Goal: Transaction & Acquisition: Purchase product/service

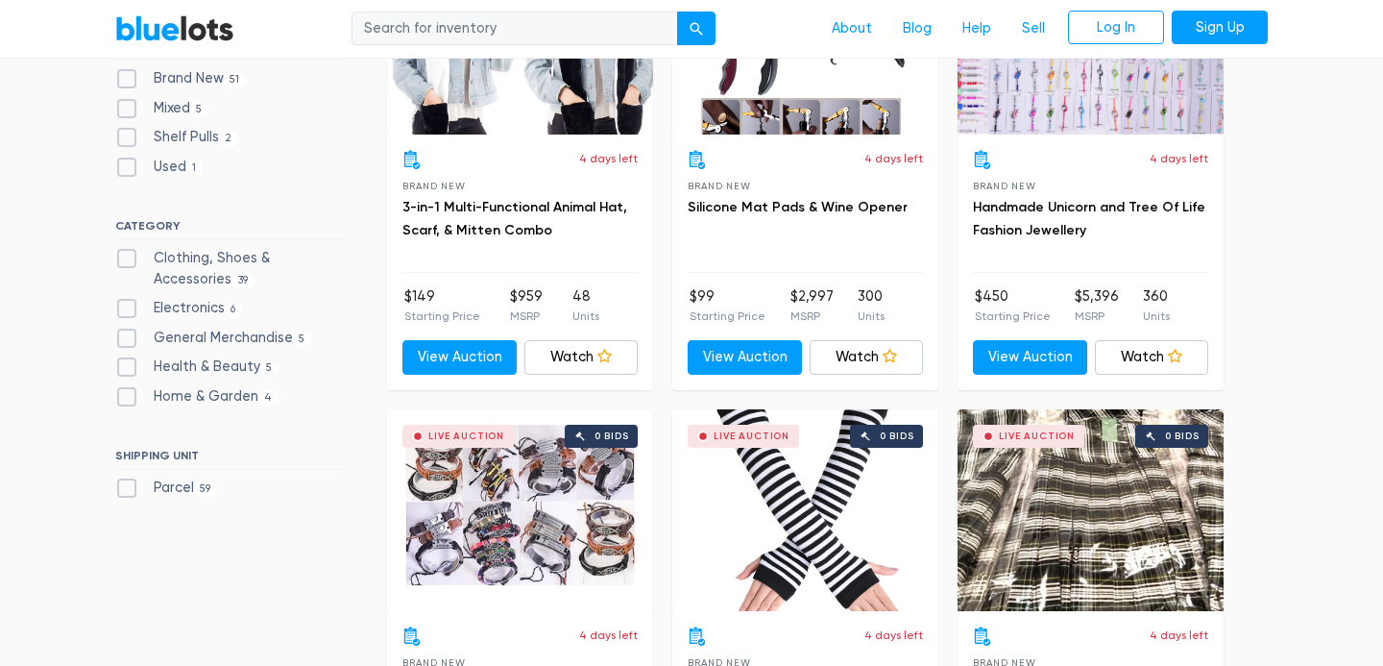
scroll to position [712, 0]
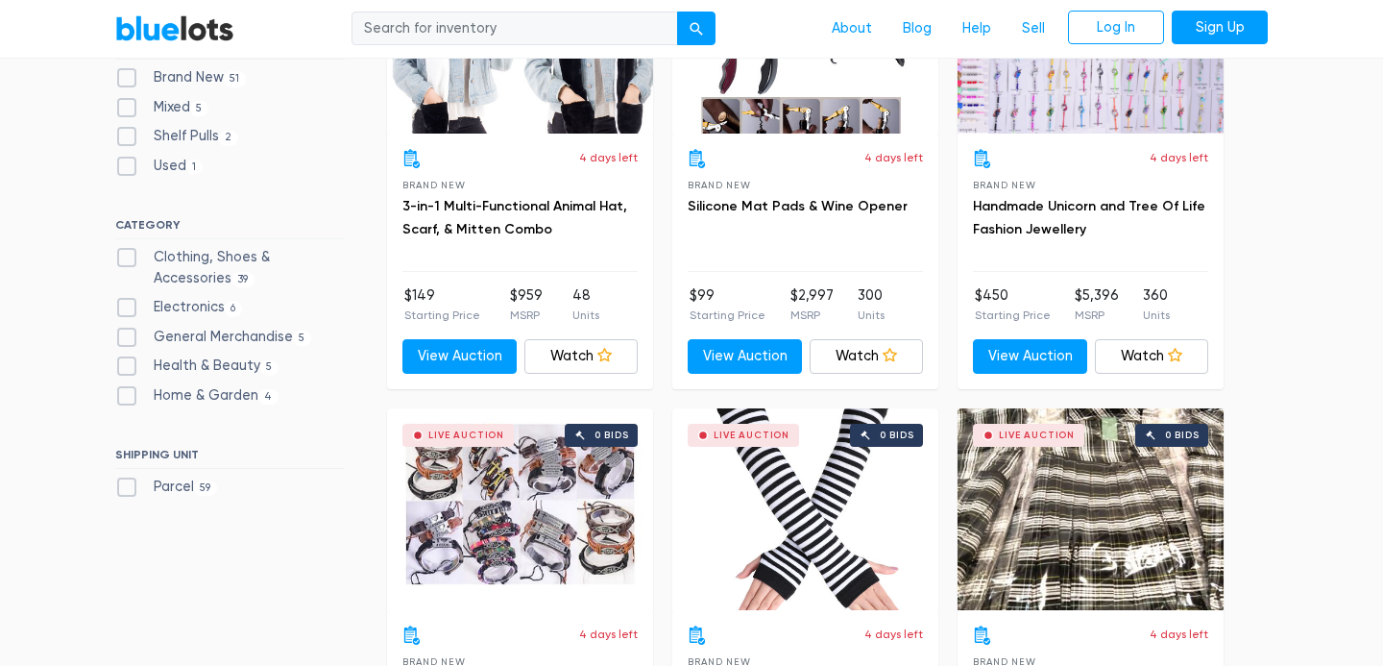
click at [229, 255] on label "Clothing, Shoes & Accessories 39" at bounding box center [230, 267] width 230 height 41
click at [128, 255] on Accessories"] "Clothing, Shoes & Accessories 39" at bounding box center [121, 253] width 12 height 12
checkbox Accessories"] "true"
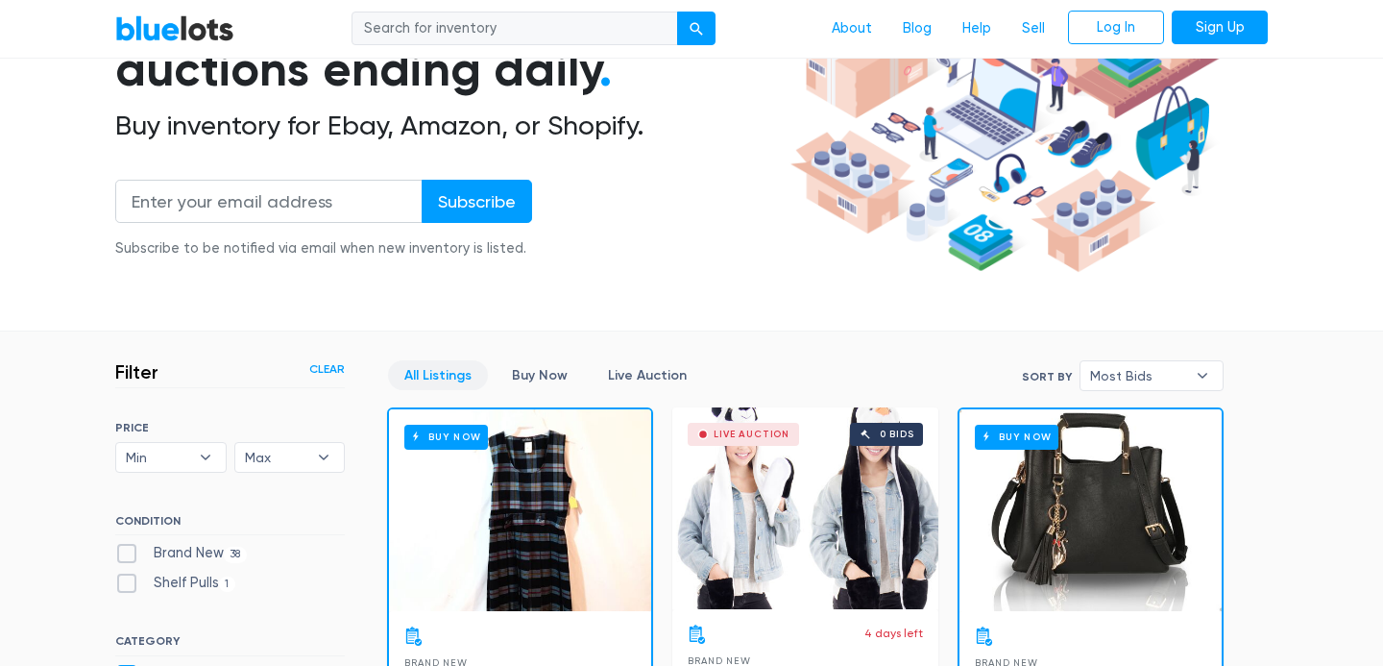
scroll to position [167, 0]
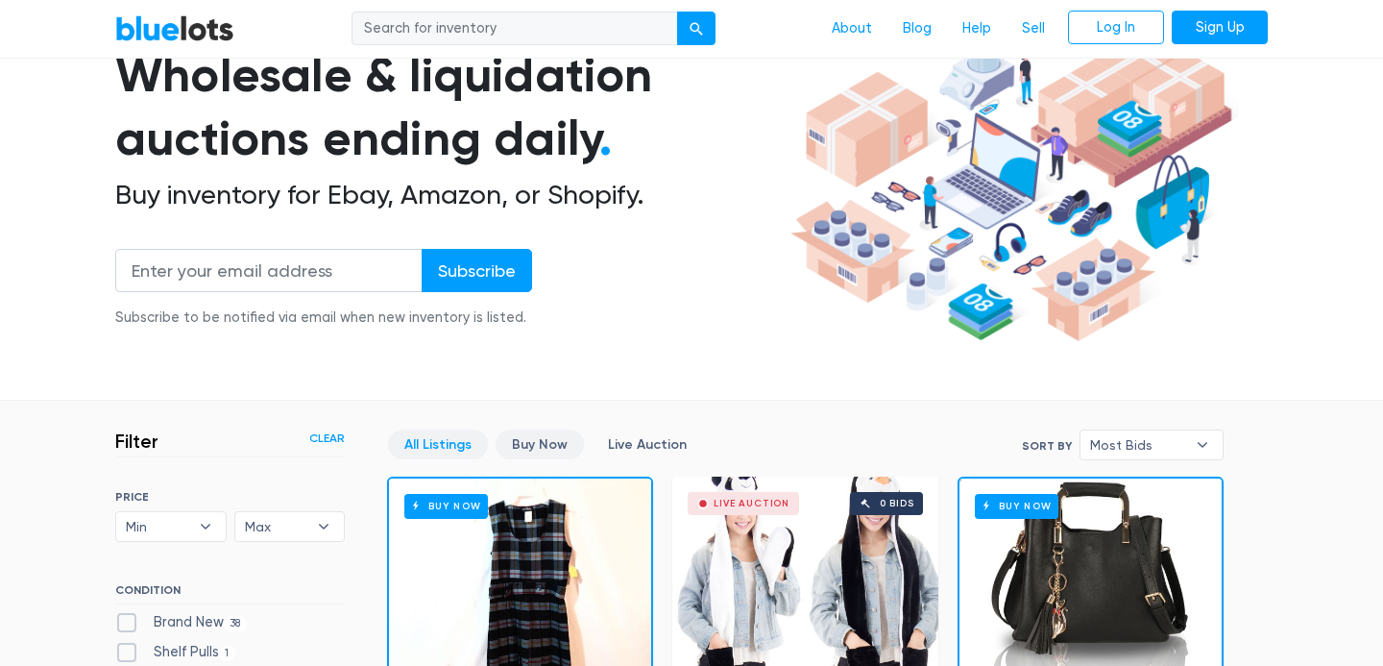
click at [551, 454] on link "Buy Now" at bounding box center [540, 444] width 88 height 30
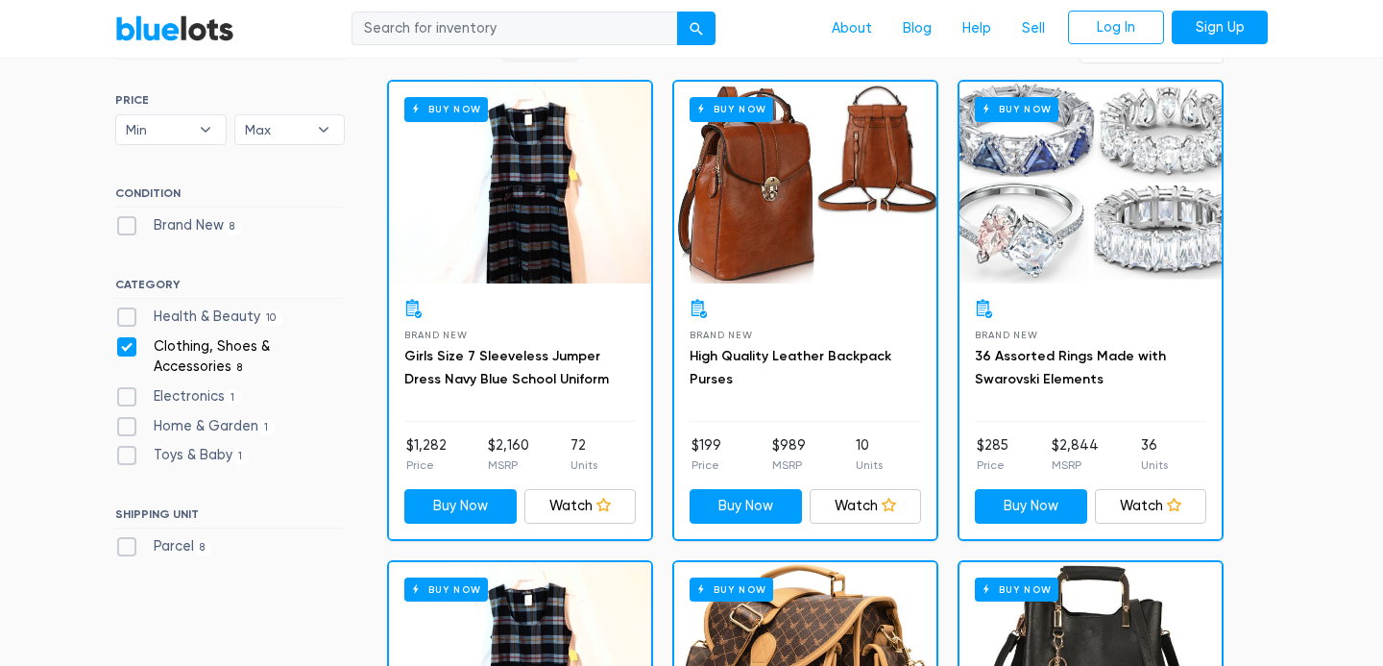
scroll to position [566, 0]
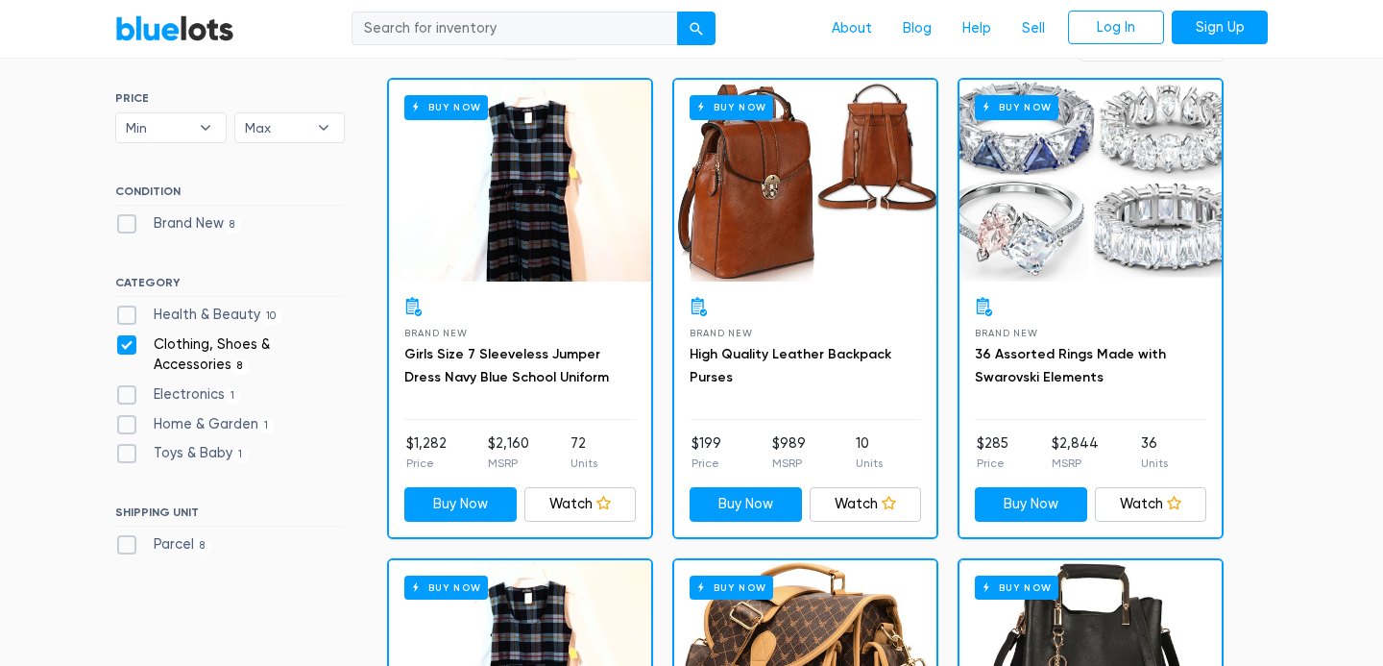
click at [209, 392] on label "Electronics 1" at bounding box center [178, 394] width 126 height 21
click at [128, 392] on input "Electronics 1" at bounding box center [121, 390] width 12 height 12
checkbox input "true"
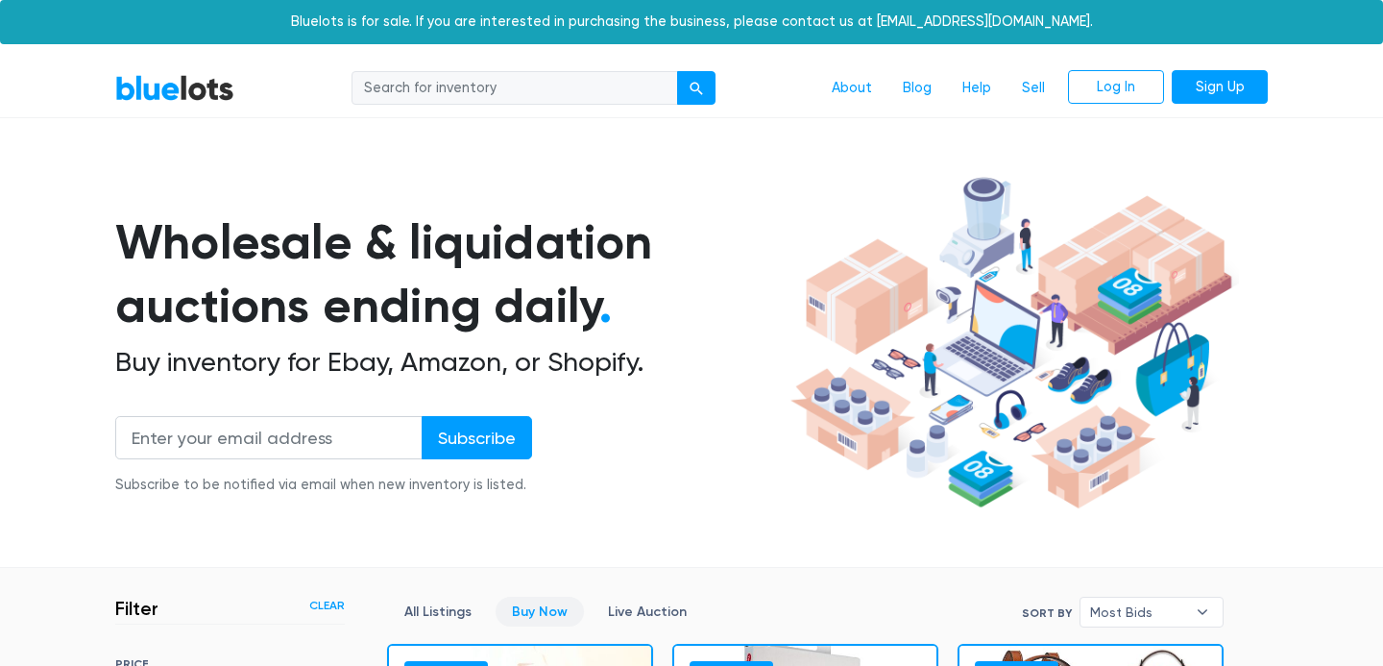
scroll to position [517, 0]
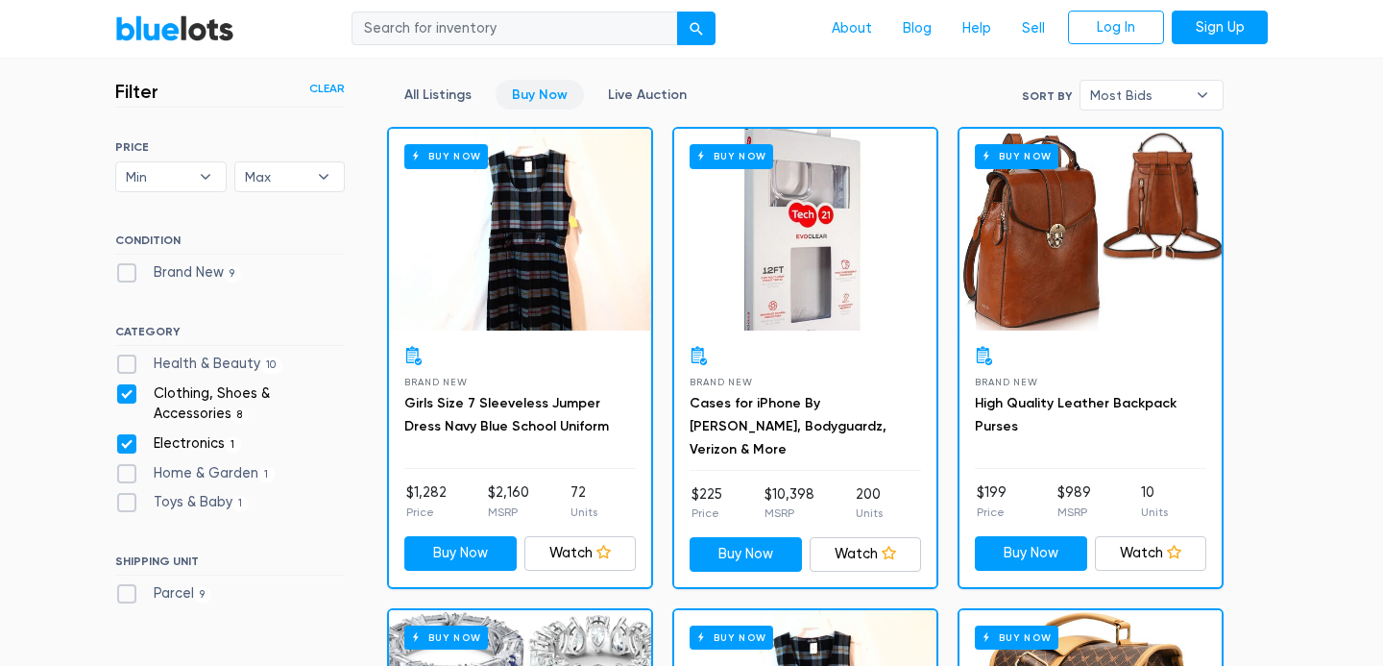
click at [134, 393] on label "Clothing, Shoes & Accessories 8" at bounding box center [230, 403] width 230 height 41
click at [128, 393] on Accessories"] "Clothing, Shoes & Accessories 8" at bounding box center [121, 389] width 12 height 12
checkbox Accessories"] "false"
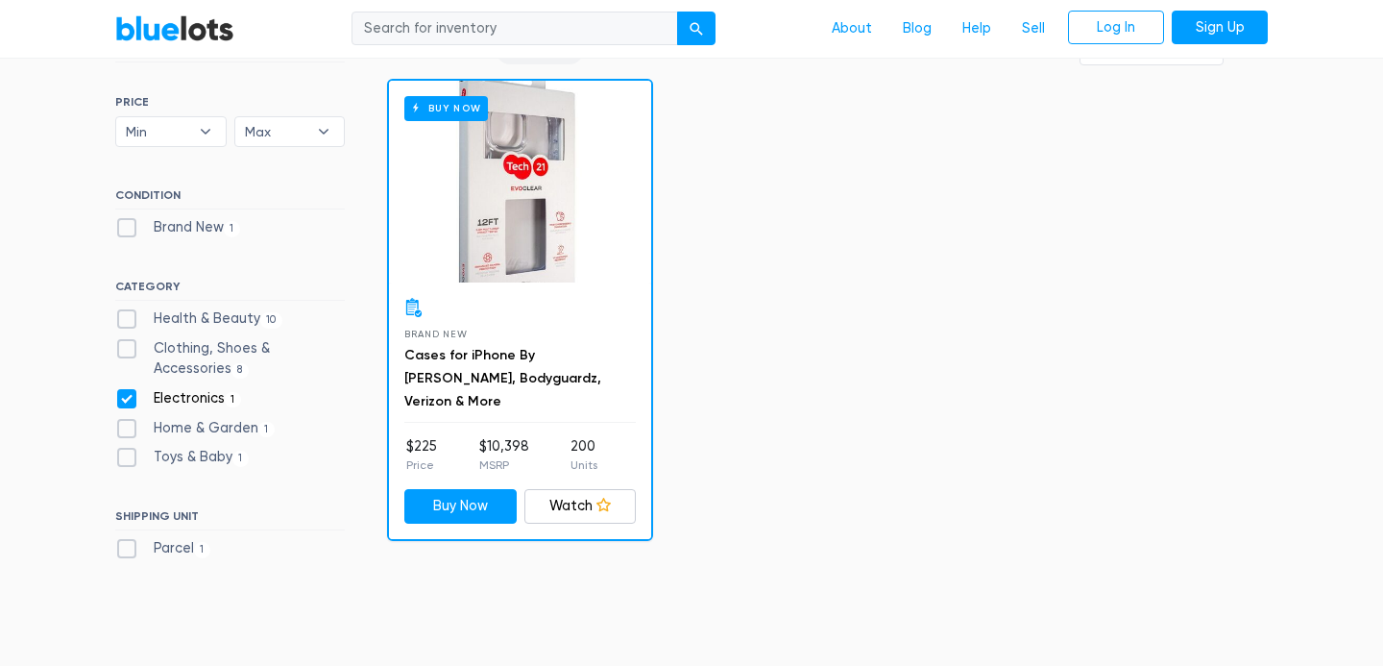
scroll to position [569, 0]
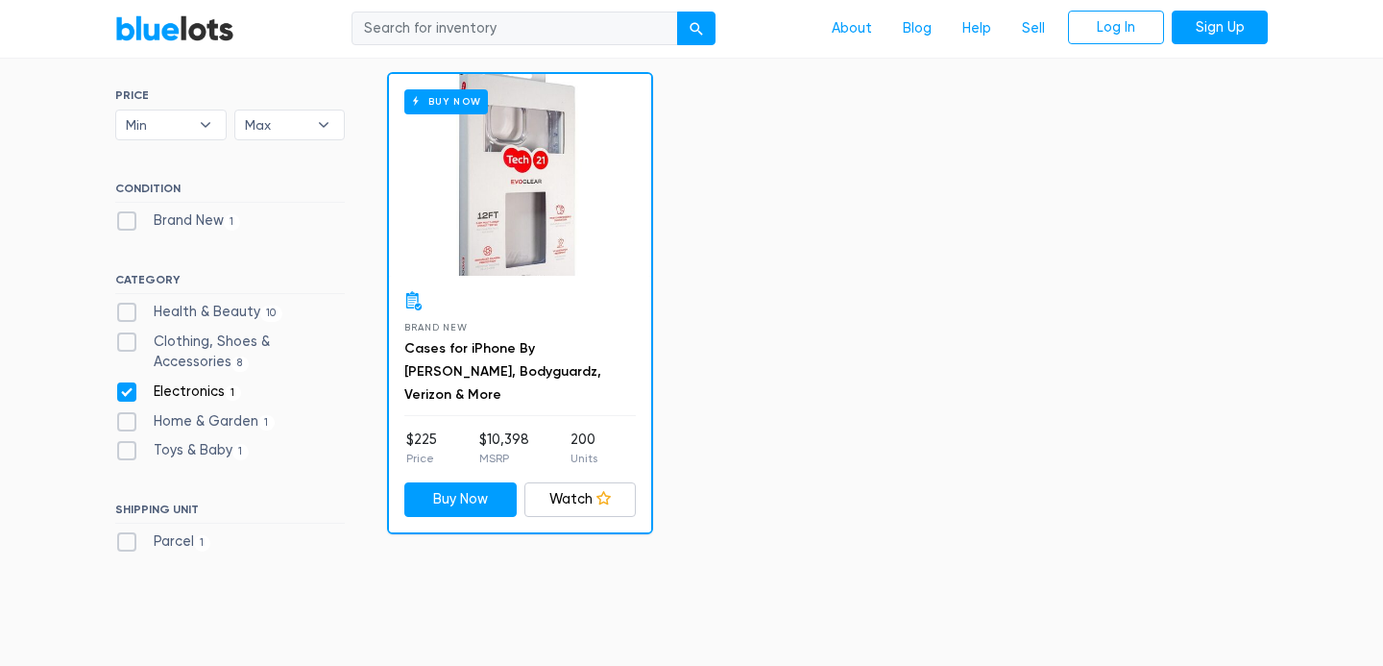
click at [145, 458] on label "Toys & Baby 1" at bounding box center [182, 450] width 134 height 21
click at [128, 452] on Baby"] "Toys & Baby 1" at bounding box center [121, 446] width 12 height 12
checkbox Baby"] "true"
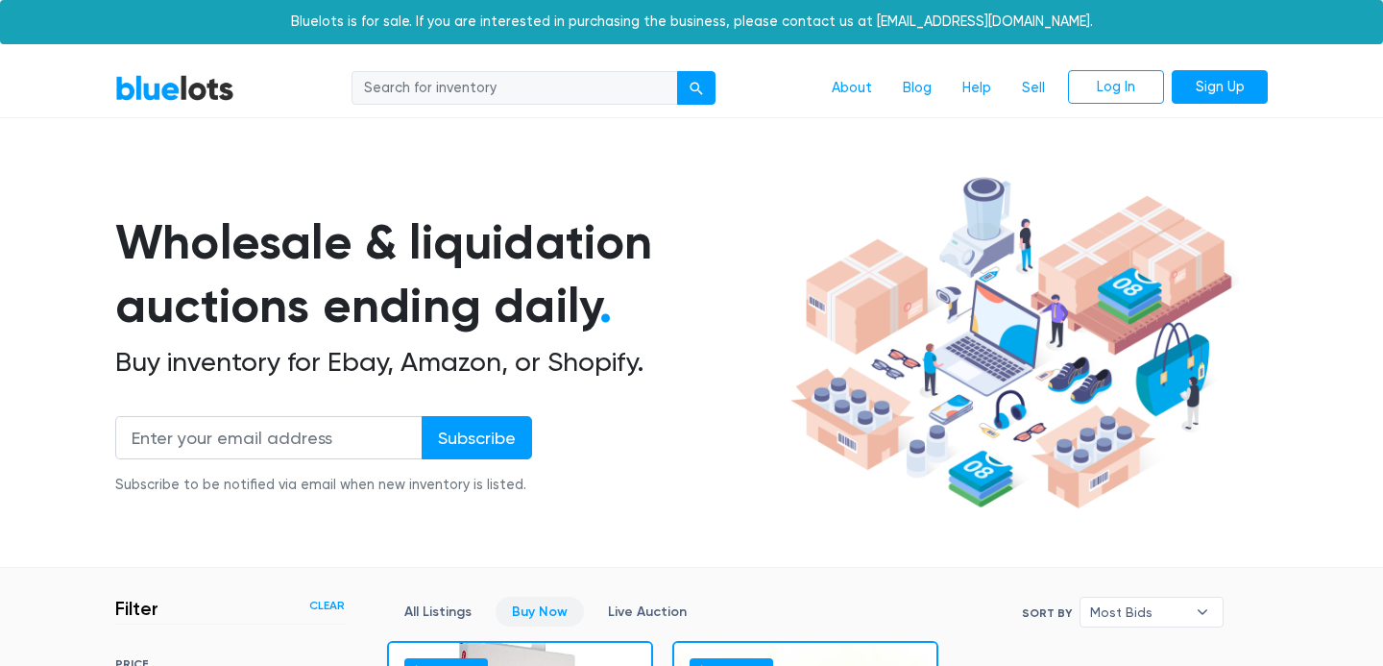
scroll to position [517, 0]
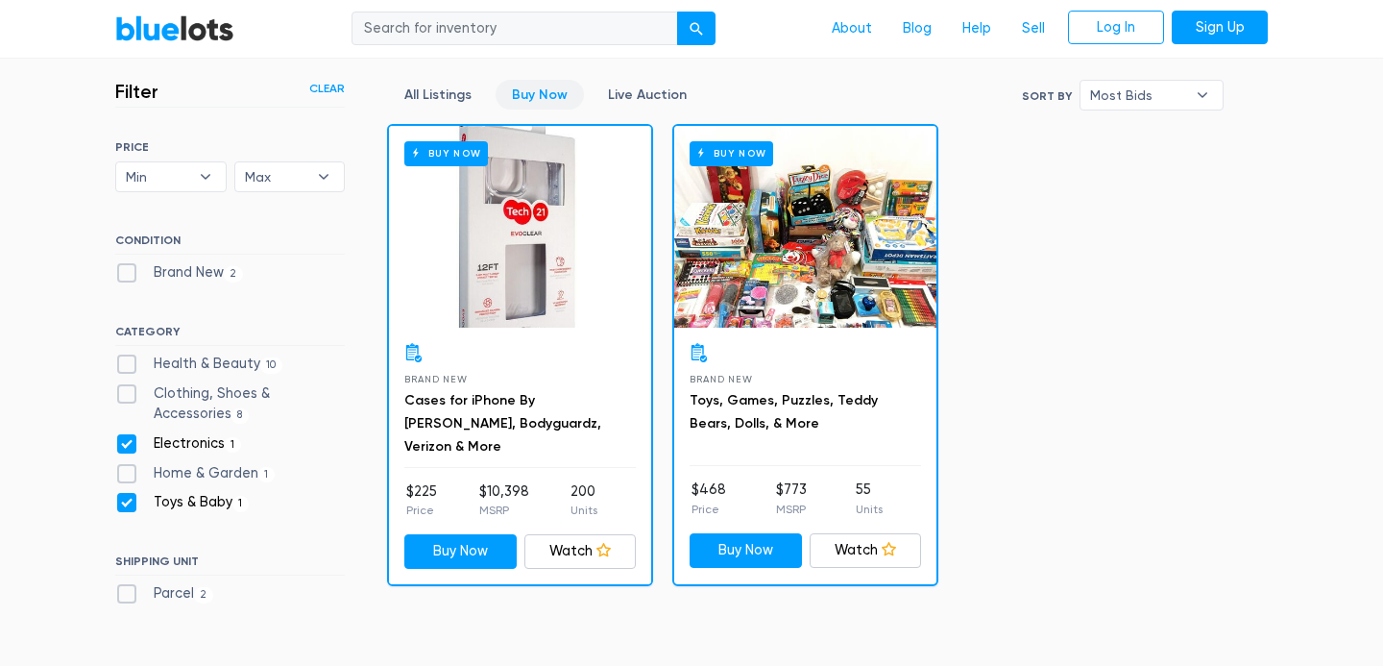
click at [124, 431] on ul "Health & Beauty 10 Clothing, Shoes & Accessories 8 Electronics 1 Home & Garden …" at bounding box center [230, 436] width 230 height 167
click at [125, 445] on label "Electronics 1" at bounding box center [178, 443] width 126 height 21
click at [125, 445] on input "Electronics 1" at bounding box center [121, 439] width 12 height 12
checkbox input "false"
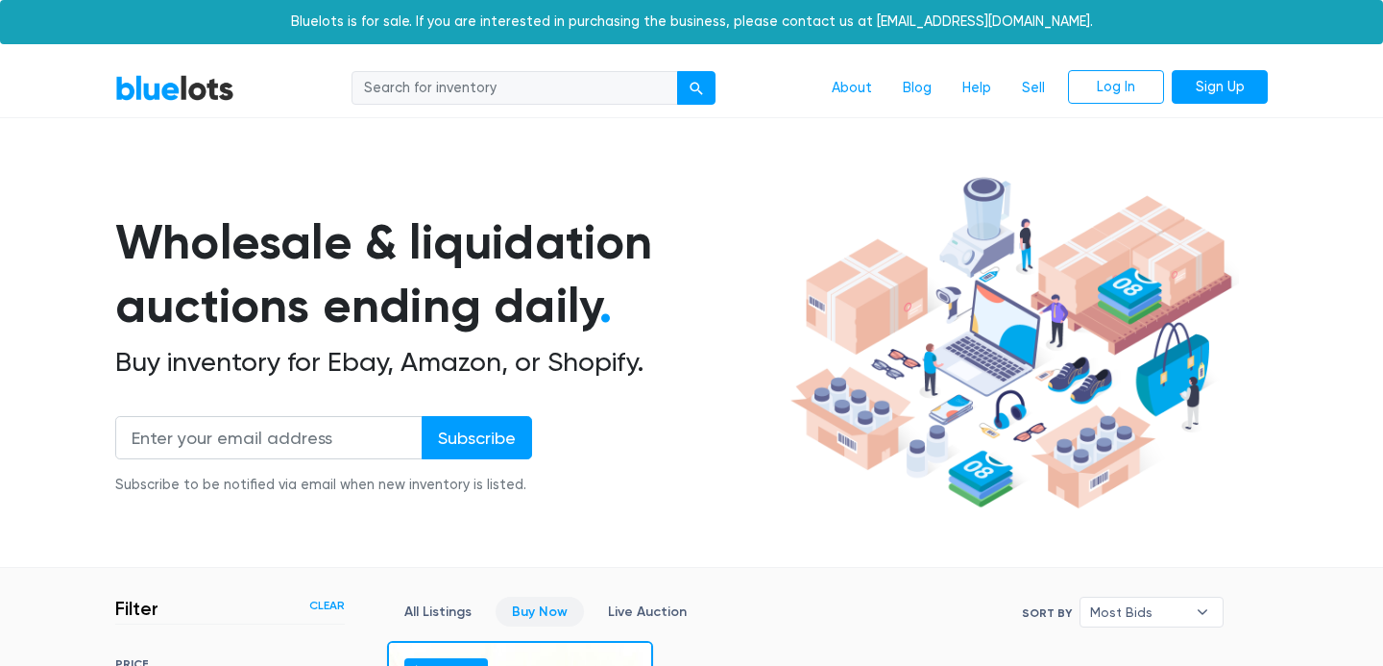
scroll to position [517, 0]
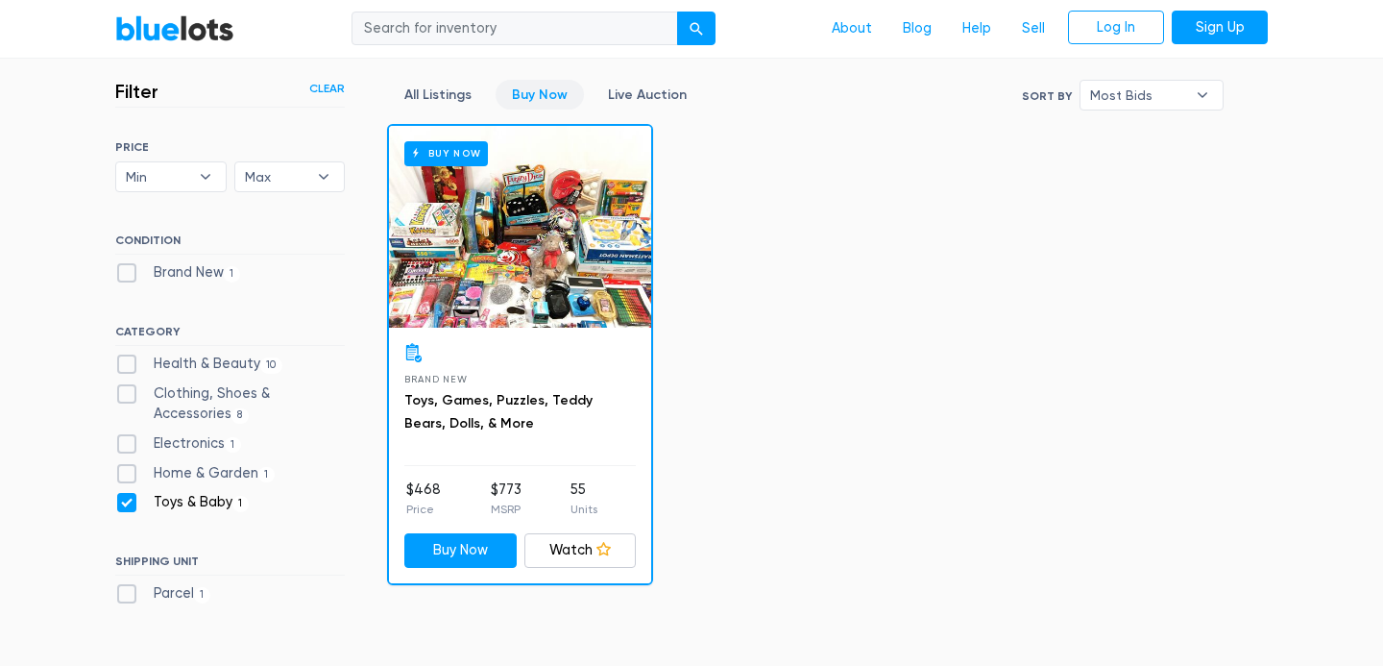
click at [584, 216] on div "Buy Now" at bounding box center [520, 227] width 262 height 202
